Goal: Information Seeking & Learning: Learn about a topic

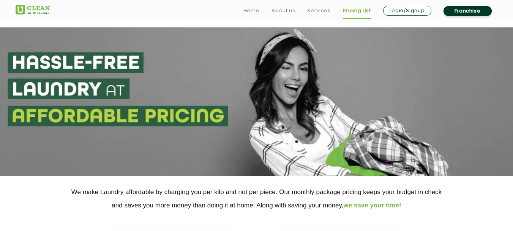
scroll to position [152, 0]
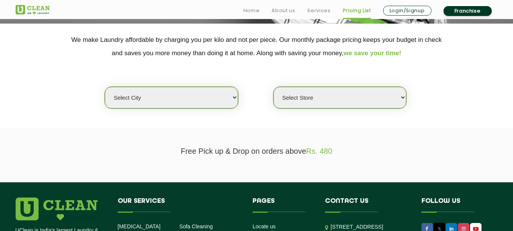
click at [163, 92] on select "Select city [GEOGRAPHIC_DATA] [GEOGRAPHIC_DATA] [GEOGRAPHIC_DATA] [GEOGRAPHIC_D…" at bounding box center [171, 98] width 133 height 22
select select "37"
click at [105, 87] on select "Select city [GEOGRAPHIC_DATA] [GEOGRAPHIC_DATA] [GEOGRAPHIC_DATA] [GEOGRAPHIC_D…" at bounding box center [171, 98] width 133 height 22
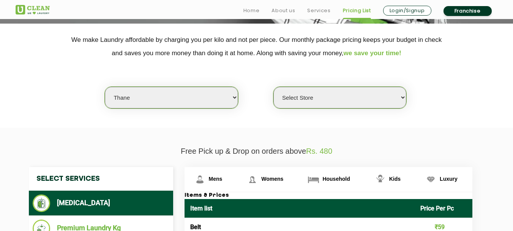
click at [322, 90] on select "Select Store [GEOGRAPHIC_DATA][PERSON_NAME]" at bounding box center [340, 98] width 133 height 22
select select "617"
click at [274, 87] on select "Select Store [GEOGRAPHIC_DATA][PERSON_NAME]" at bounding box center [340, 98] width 133 height 22
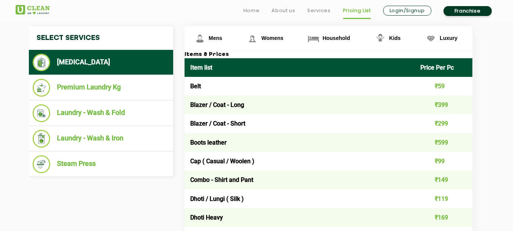
scroll to position [304, 0]
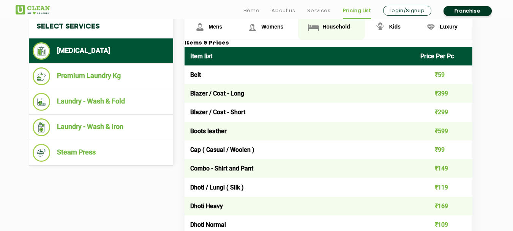
click at [339, 24] on span "Household" at bounding box center [336, 27] width 27 height 6
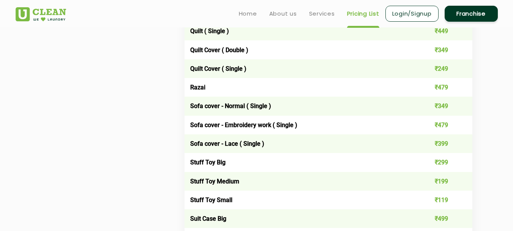
scroll to position [1140, 0]
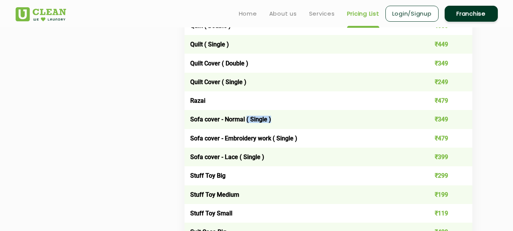
drag, startPoint x: 245, startPoint y: 119, endPoint x: 272, endPoint y: 119, distance: 27.0
click at [272, 119] on td "Sofa cover - Normal ( Single )" at bounding box center [300, 119] width 231 height 19
drag, startPoint x: 275, startPoint y: 137, endPoint x: 291, endPoint y: 135, distance: 16.8
click at [291, 135] on td "Sofa cover - Embroidery work ( Single )" at bounding box center [300, 138] width 231 height 19
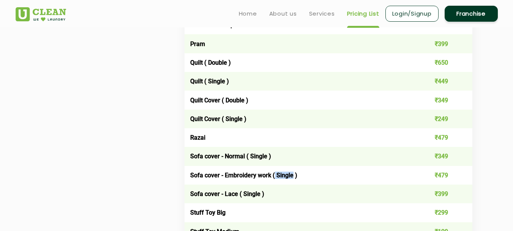
scroll to position [1102, 0]
